Goal: Task Accomplishment & Management: Manage account settings

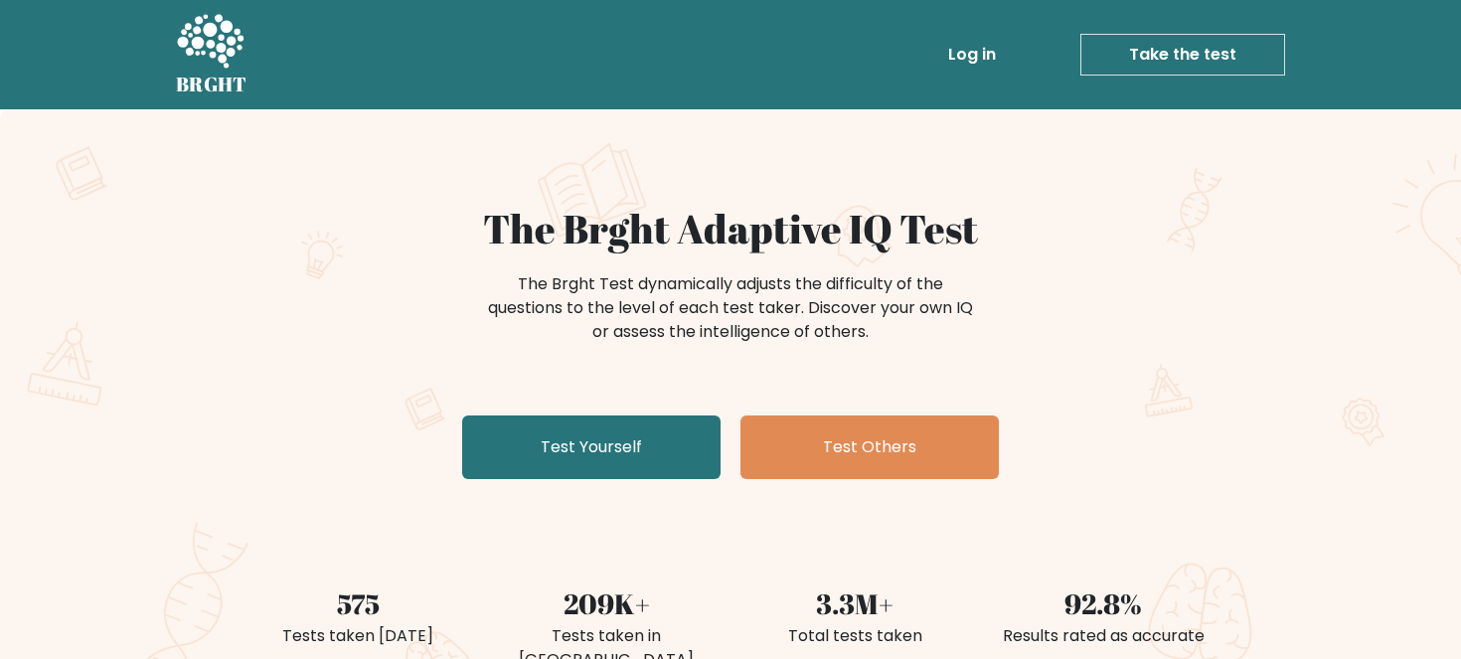
click at [981, 53] on link "Log in" at bounding box center [972, 55] width 64 height 40
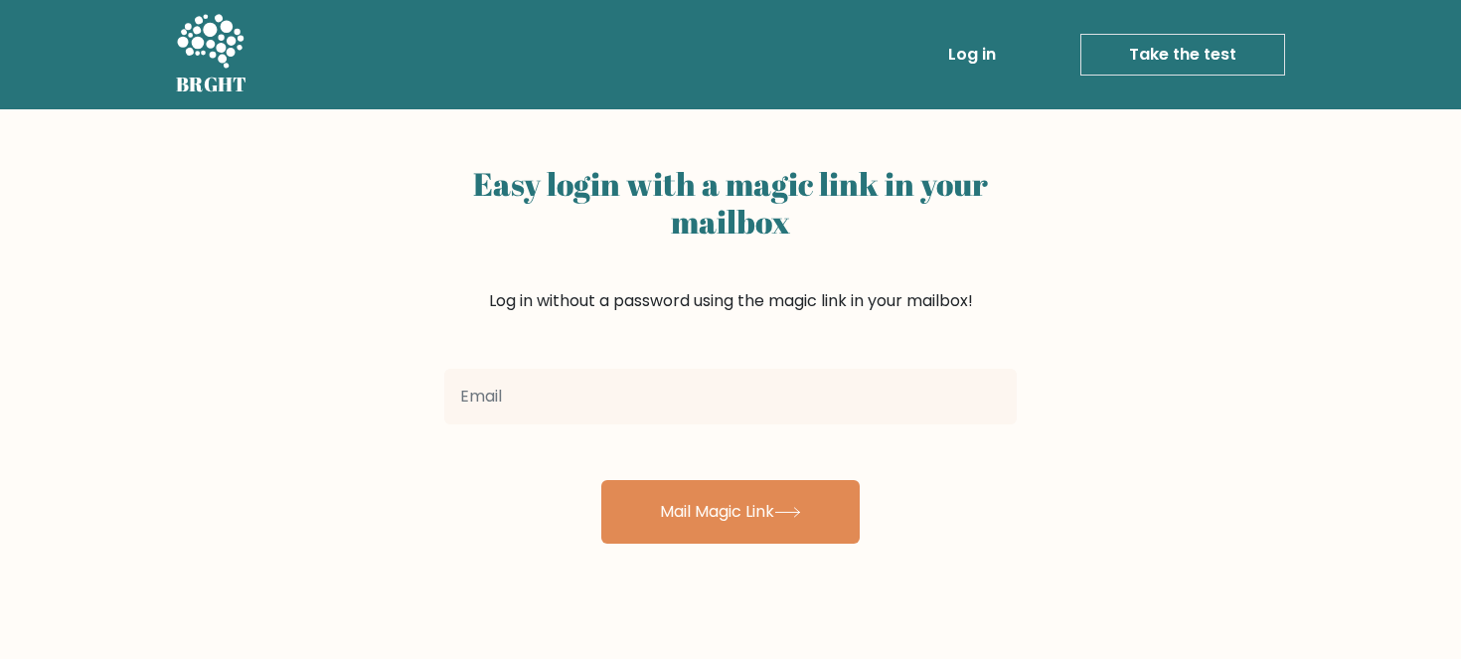
click at [841, 417] on input "email" at bounding box center [730, 397] width 573 height 56
type input "repayo9@gm"
drag, startPoint x: 569, startPoint y: 394, endPoint x: 351, endPoint y: 418, distance: 219.0
click at [350, 418] on div "Easy login with a magic link in your mailbox Log in without a password using th…" at bounding box center [730, 486] width 1461 height 754
click at [576, 389] on input "marcrepayo7@gmail.com" at bounding box center [730, 397] width 573 height 56
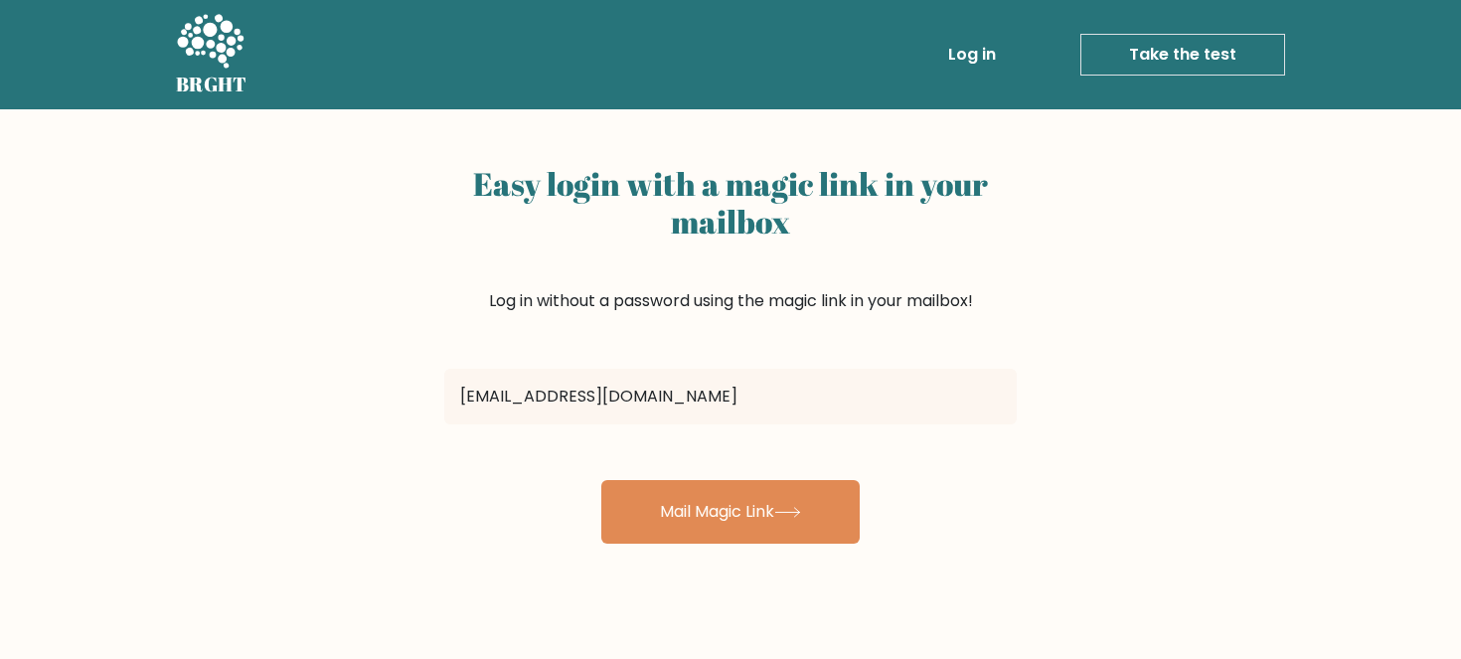
drag, startPoint x: 570, startPoint y: 390, endPoint x: 429, endPoint y: 391, distance: 140.2
click at [429, 391] on div "Easy login with a magic link in your mailbox Log in without a password using th…" at bounding box center [730, 486] width 1461 height 754
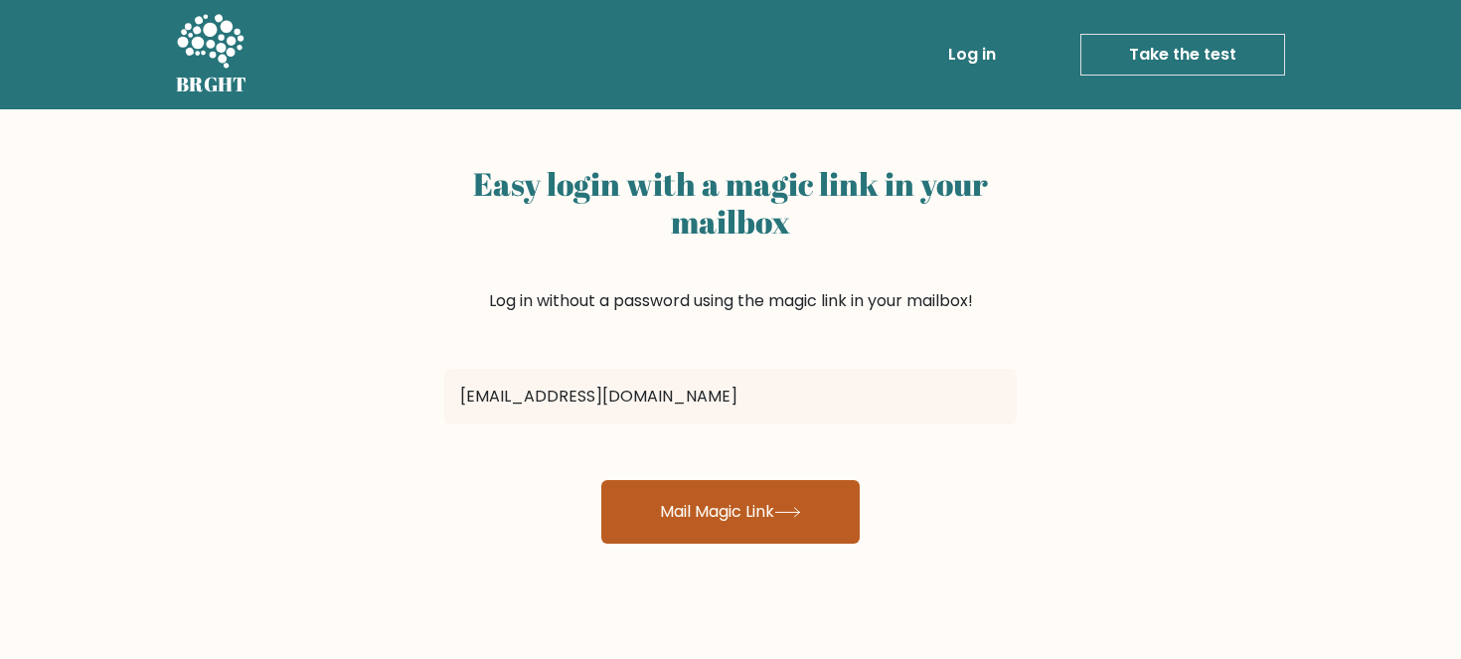
type input "repayomarc7@gmail.com"
click at [815, 509] on button "Mail Magic Link" at bounding box center [730, 512] width 258 height 64
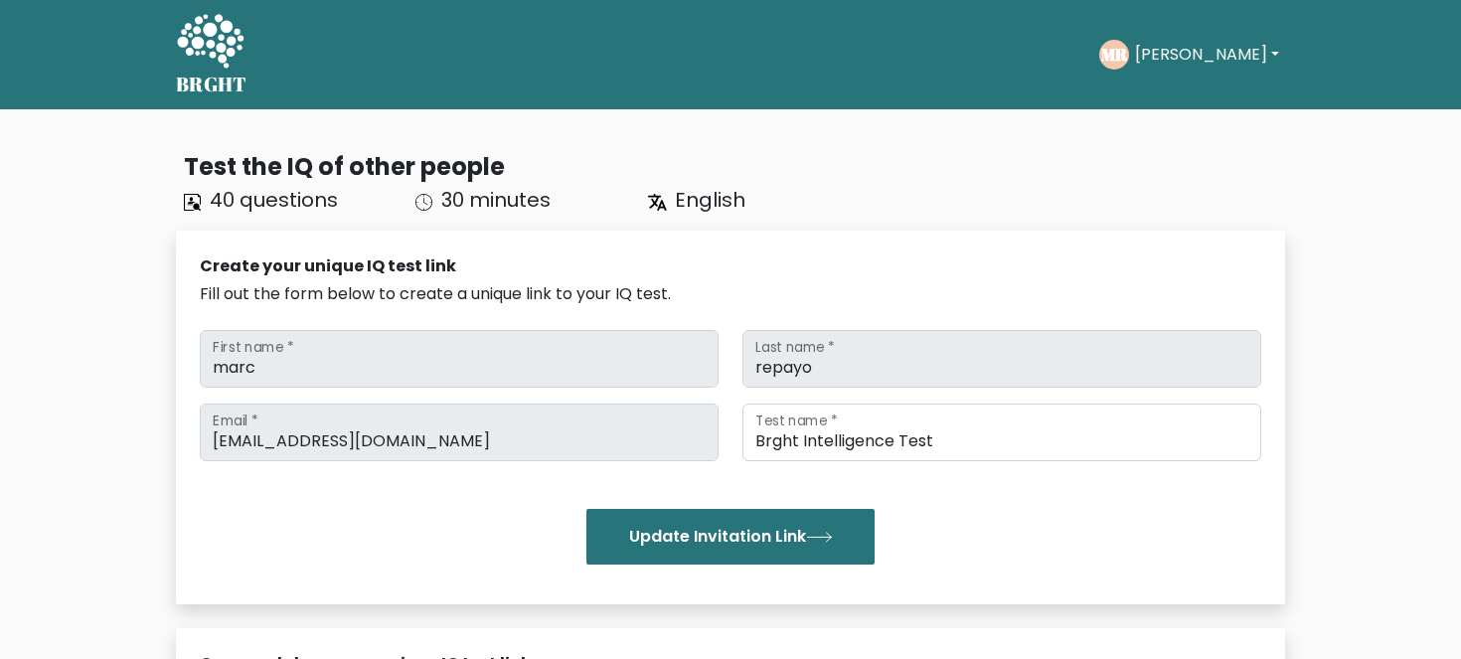
click at [1039, 4] on nav "BRGHT BRGHT Take the test MR Marc Dashboard Profile Settings Logout Dashboard P…" at bounding box center [730, 54] width 1461 height 109
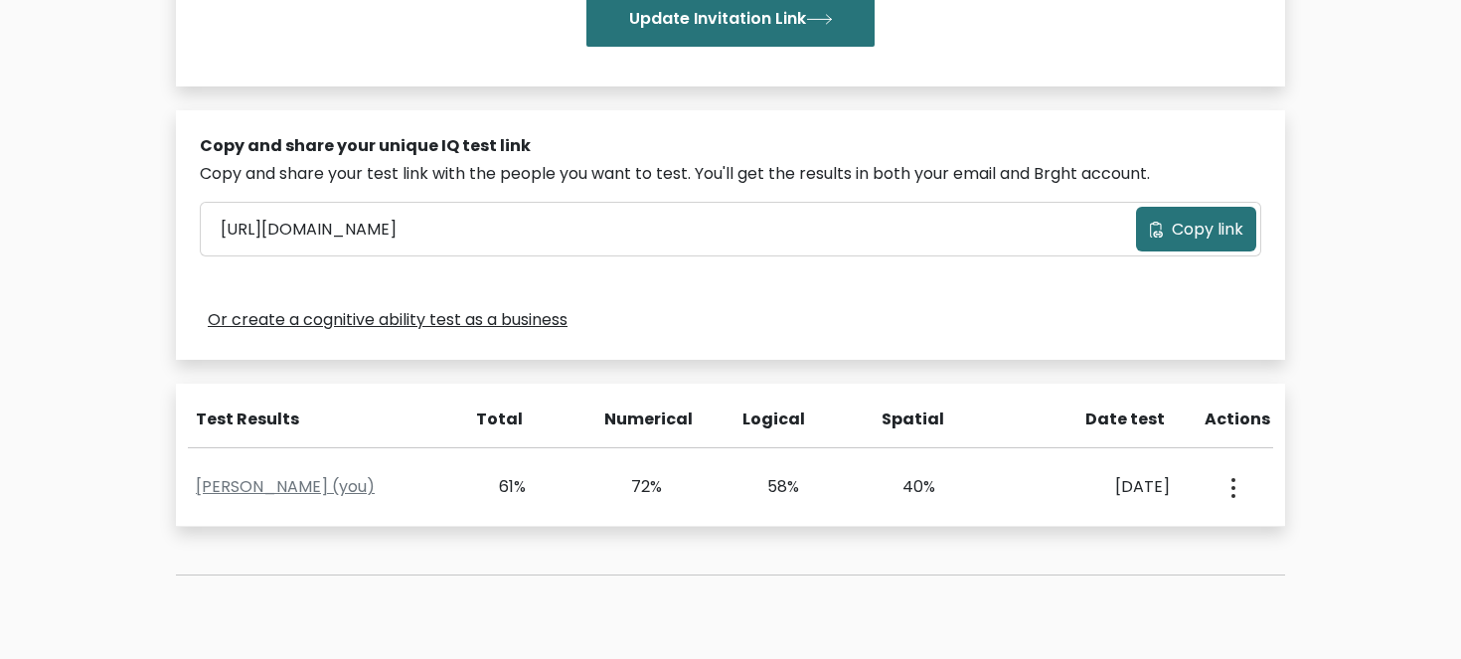
scroll to position [699, 0]
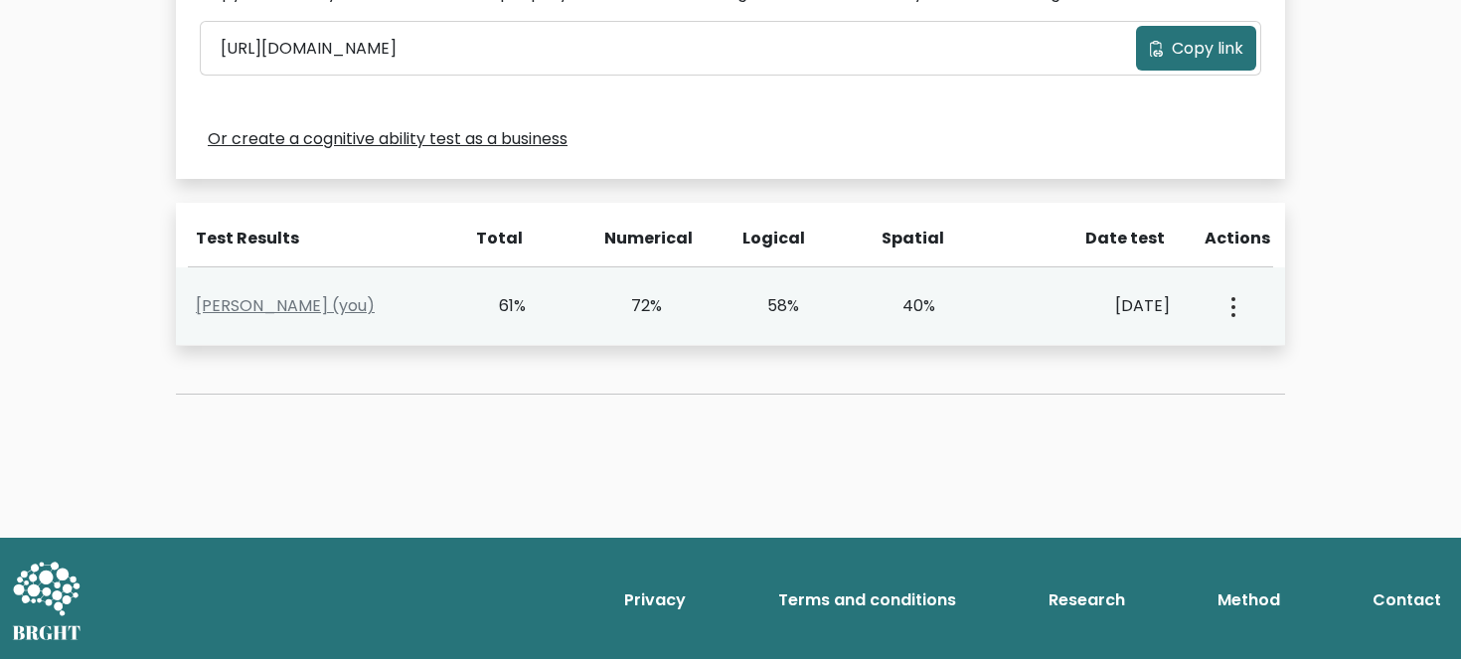
click at [1115, 327] on div "Marc Repayo (you) 61% 72% 58% 40% March 4, 2025 View Profile" at bounding box center [730, 306] width 1109 height 79
click at [1235, 311] on icon "button" at bounding box center [1234, 307] width 4 height 20
click at [1314, 368] on link "View Profile" at bounding box center [1303, 364] width 157 height 32
